Goal: Transaction & Acquisition: Purchase product/service

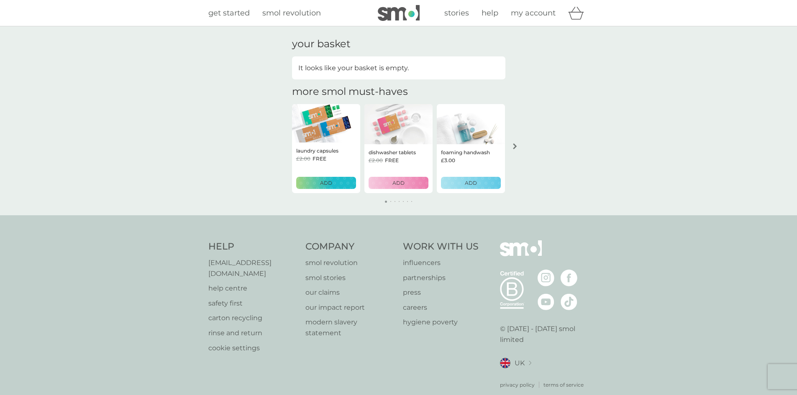
click at [401, 181] on p "ADD" at bounding box center [398, 183] width 12 height 8
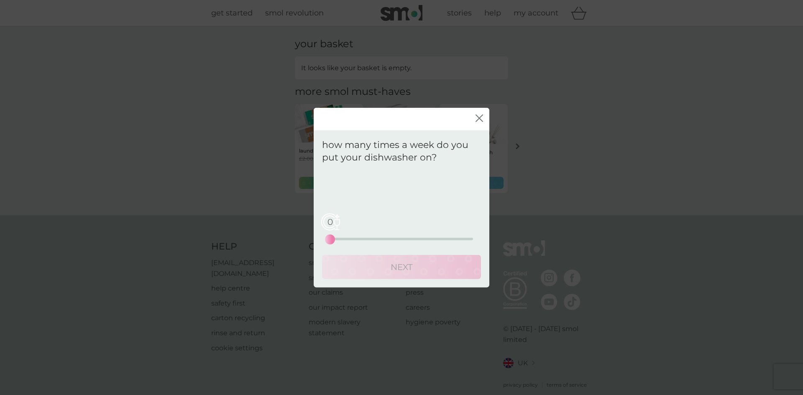
click at [344, 239] on div "0 0 12.5 25" at bounding box center [401, 239] width 143 height 3
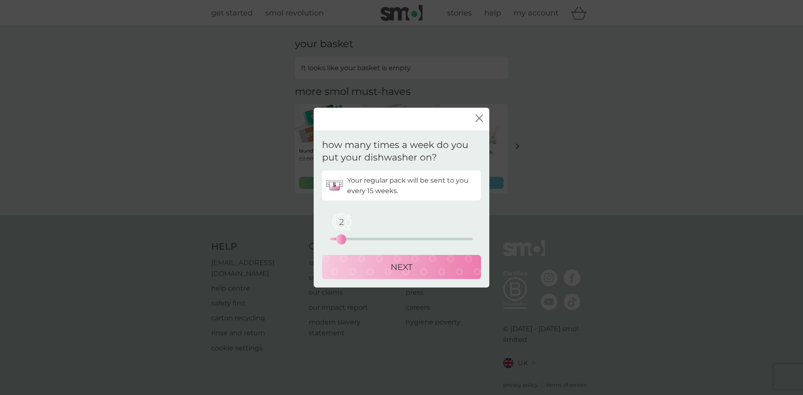
click at [370, 272] on div "NEXT" at bounding box center [402, 267] width 142 height 13
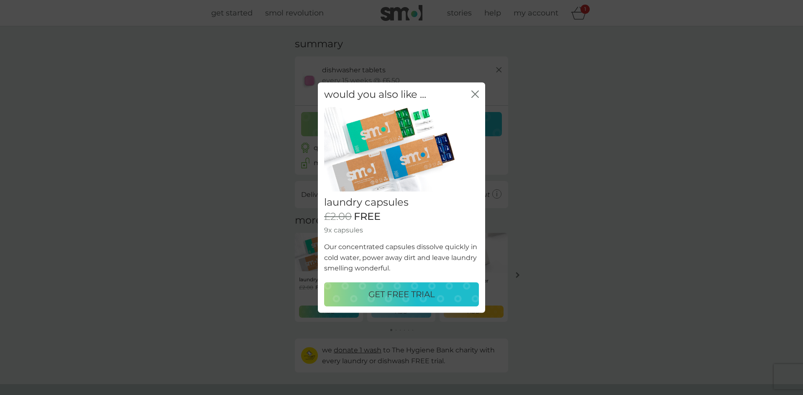
click at [393, 296] on p "GET FREE TRIAL" at bounding box center [402, 294] width 67 height 13
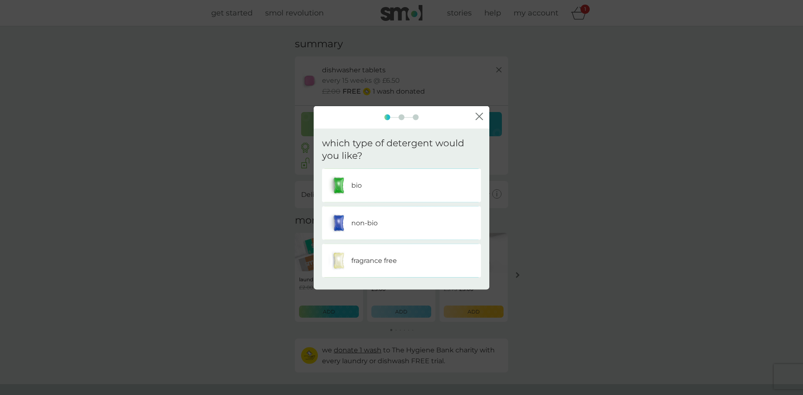
click at [363, 187] on div "bio" at bounding box center [401, 185] width 146 height 21
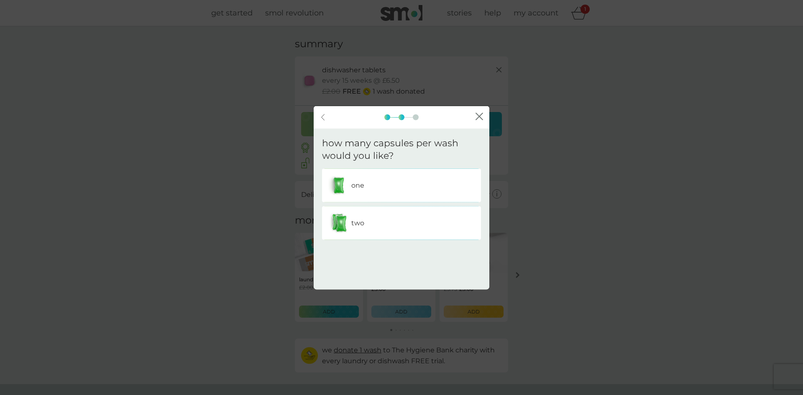
click at [361, 221] on p "two" at bounding box center [357, 223] width 13 height 11
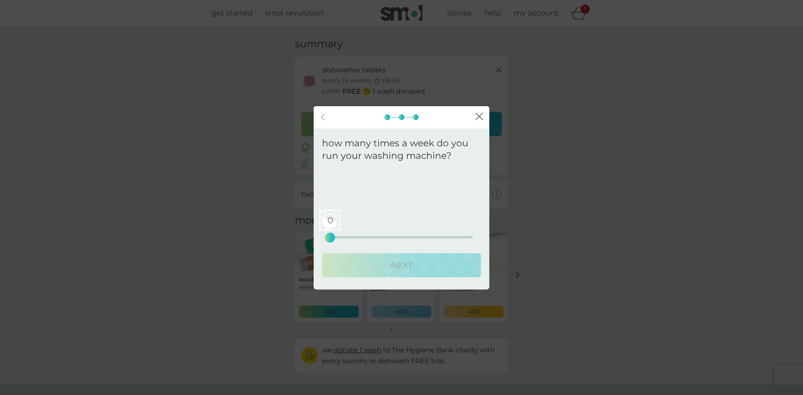
click at [322, 117] on icon at bounding box center [323, 117] width 3 height 6
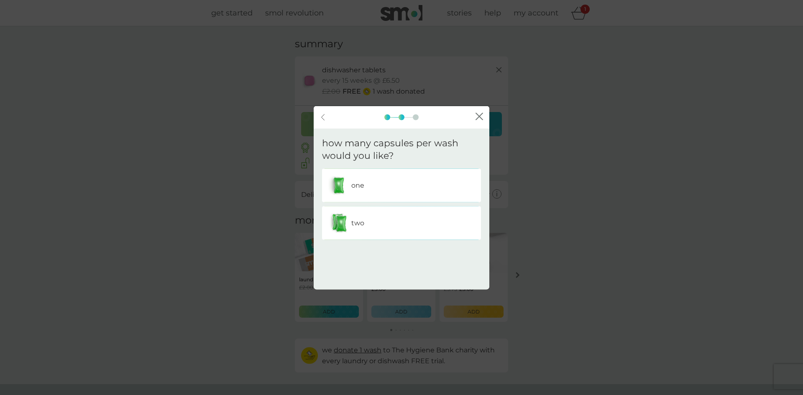
click at [323, 116] on icon at bounding box center [323, 117] width 3 height 6
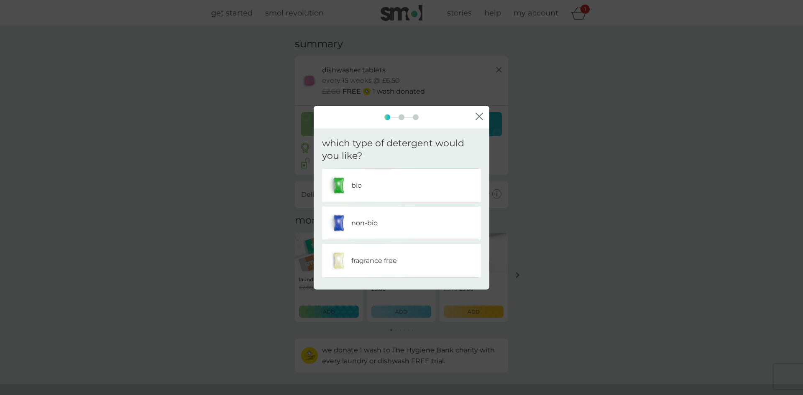
click at [481, 115] on icon "close" at bounding box center [481, 116] width 3 height 7
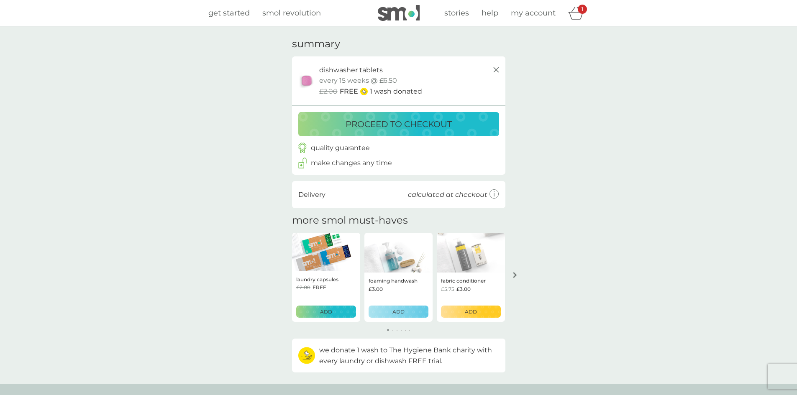
click at [381, 124] on p "proceed to checkout" at bounding box center [399, 124] width 106 height 13
